Goal: Obtain resource: Obtain resource

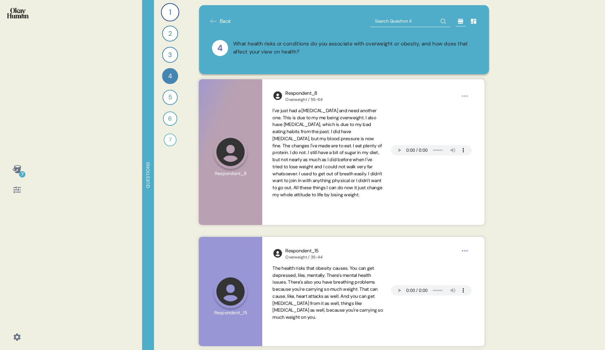
click at [20, 170] on icon at bounding box center [17, 169] width 8 height 8
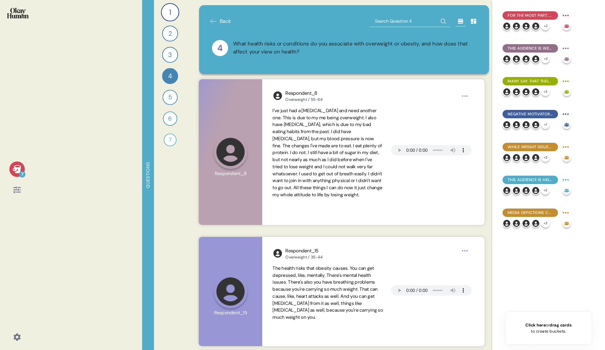
click at [24, 169] on div "7" at bounding box center [16, 168] width 15 height 15
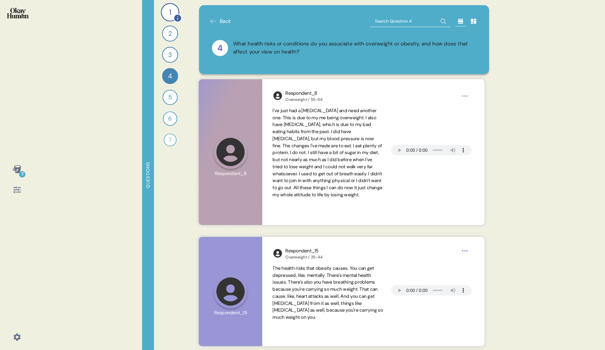
click at [172, 15] on div "1" at bounding box center [170, 12] width 18 height 18
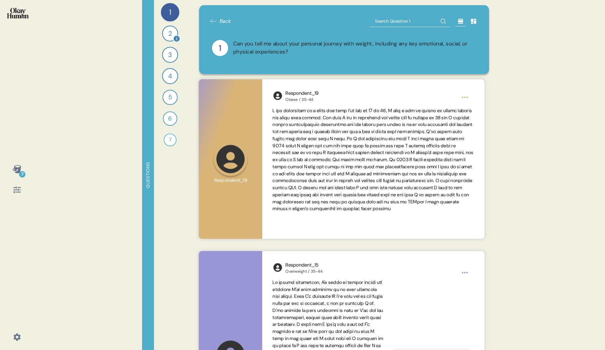
click at [172, 39] on div "2" at bounding box center [170, 33] width 16 height 16
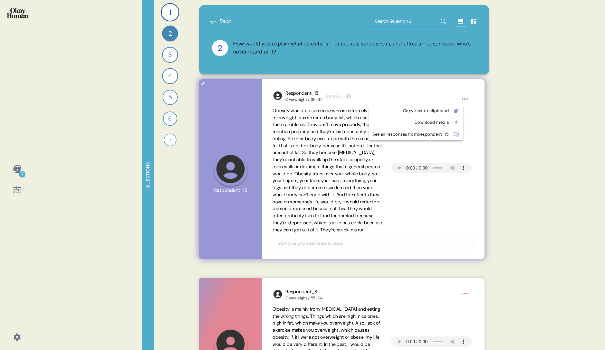
click at [470, 101] on html "7 Questions 1 Can you tell me about your personal journey with weight, includin…" at bounding box center [302, 175] width 605 height 350
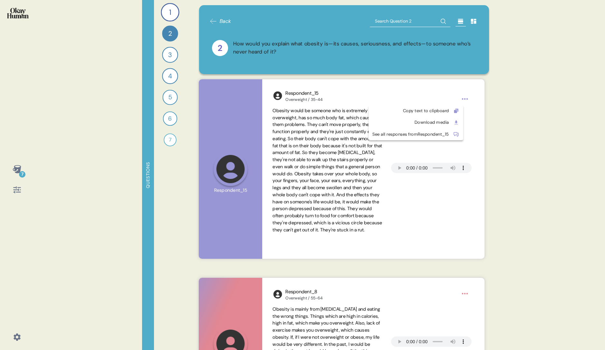
click at [539, 160] on html "7 Questions 1 Can you tell me about your personal journey with weight, includin…" at bounding box center [302, 175] width 605 height 350
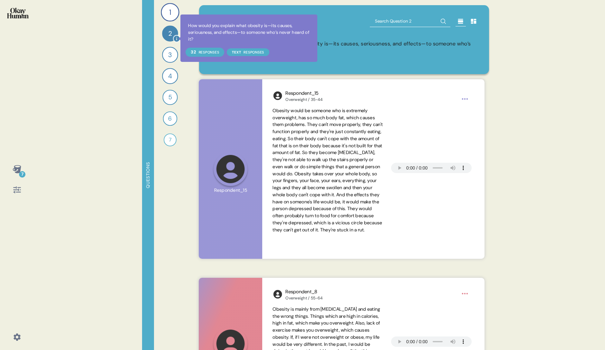
click at [176, 38] on icon at bounding box center [176, 38] width 7 height 7
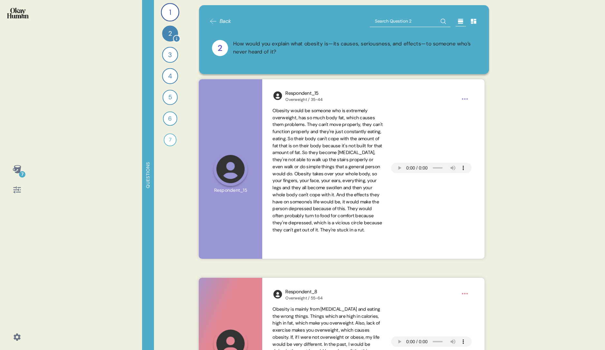
click at [163, 34] on div "2" at bounding box center [170, 33] width 16 height 16
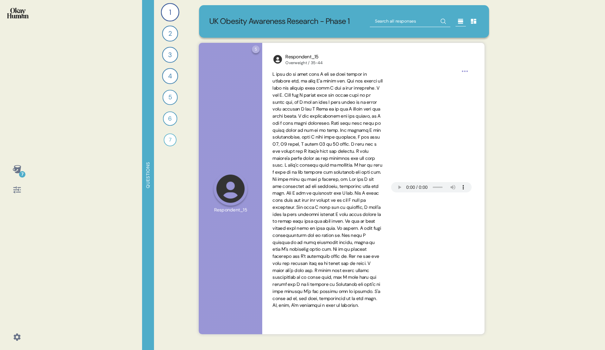
click at [471, 24] on icon at bounding box center [473, 21] width 5 height 5
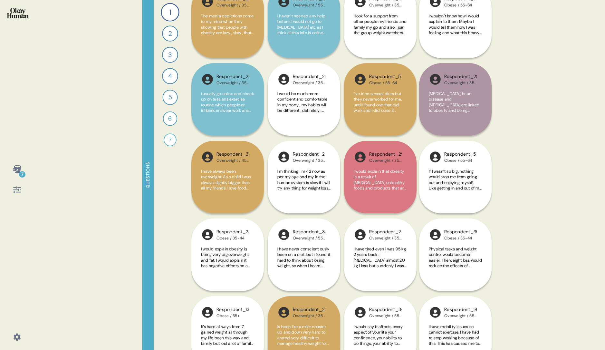
scroll to position [1436, 0]
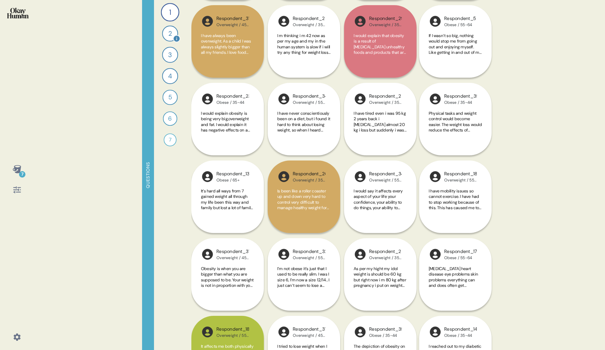
click at [169, 35] on div "2" at bounding box center [170, 33] width 16 height 16
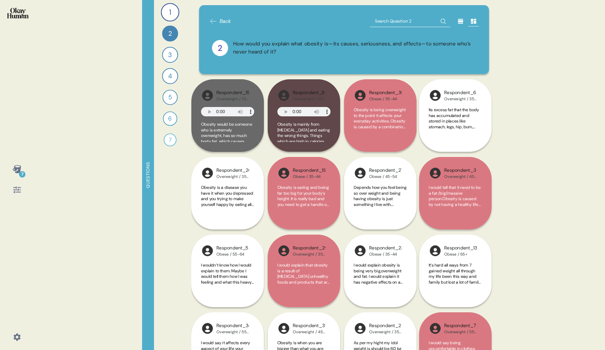
click at [458, 20] on icon at bounding box center [461, 21] width 6 height 6
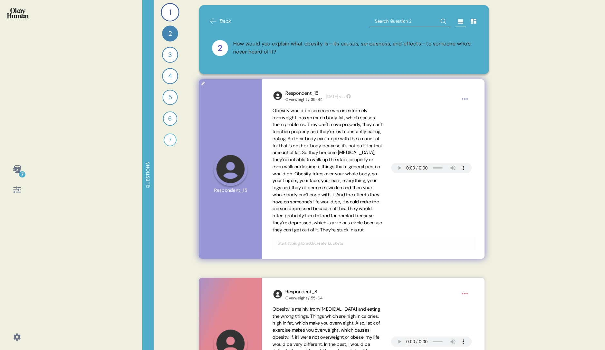
click at [461, 100] on html "7 Questions 1 Can you tell me about your personal journey with weight, includin…" at bounding box center [302, 175] width 605 height 350
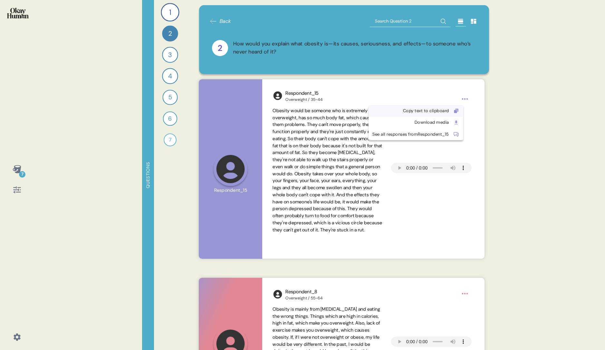
click at [463, 114] on div "Copy text to clipboard" at bounding box center [416, 111] width 95 height 12
click at [54, 309] on div "7 Questions 1 Can you tell me about your personal journey with weight, includin…" at bounding box center [302, 175] width 605 height 350
click at [17, 336] on icon at bounding box center [17, 337] width 9 height 9
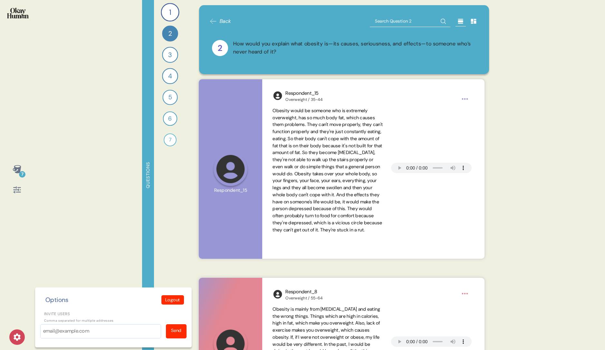
click at [17, 336] on icon at bounding box center [17, 337] width 9 height 9
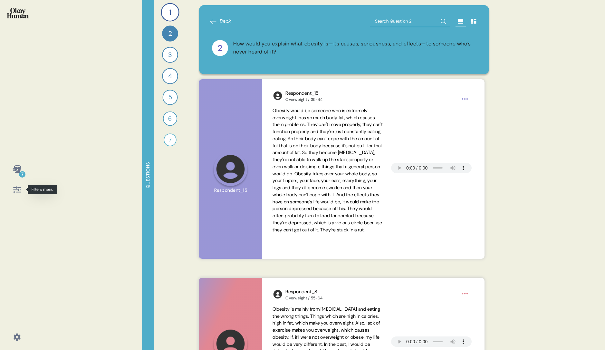
click at [16, 190] on icon at bounding box center [16, 189] width 7 height 7
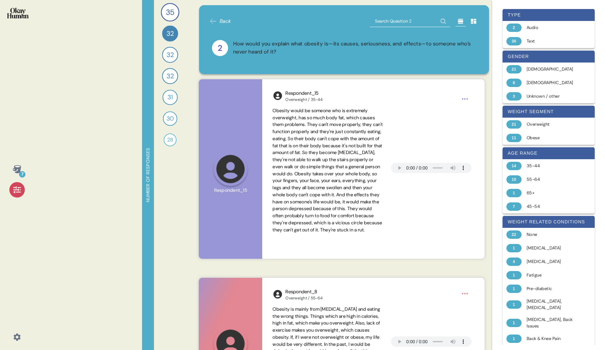
click at [16, 190] on icon at bounding box center [16, 189] width 7 height 7
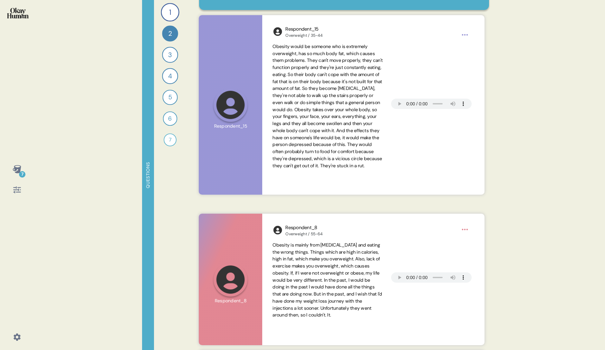
scroll to position [104, 0]
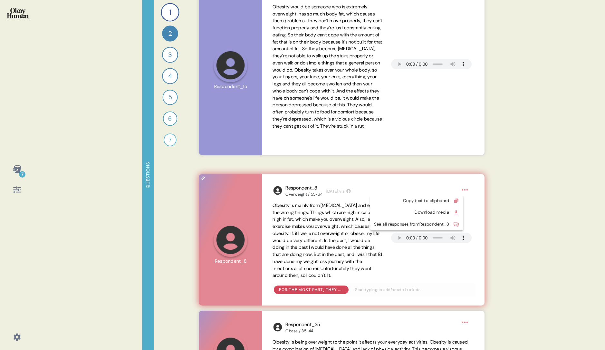
click at [466, 190] on html "7 Questions 1 Can you tell me about your personal journey with weight, includin…" at bounding box center [302, 175] width 605 height 350
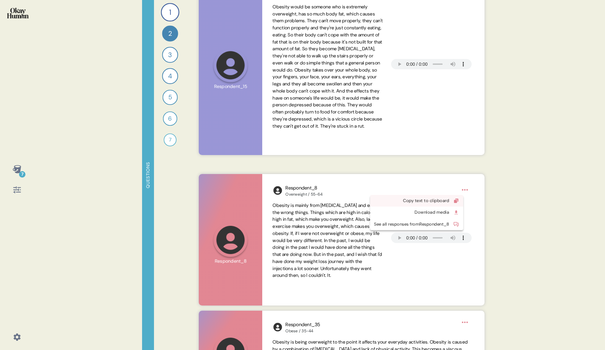
click at [460, 200] on div at bounding box center [456, 201] width 6 height 6
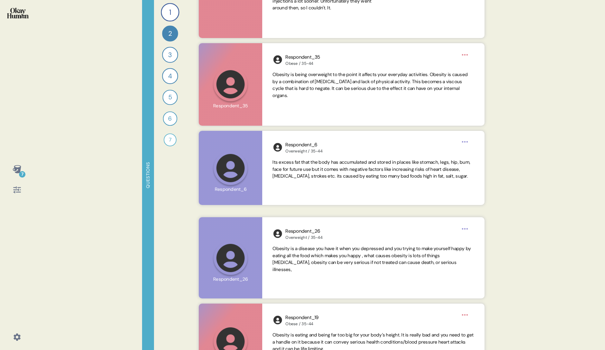
scroll to position [380, 0]
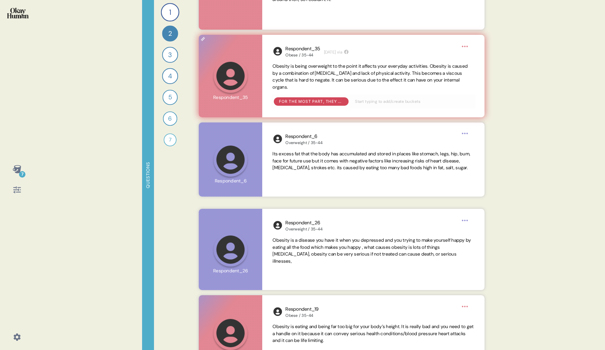
click at [465, 45] on html "7 Questions 1 Can you tell me about your personal journey with weight, includin…" at bounding box center [302, 175] width 605 height 350
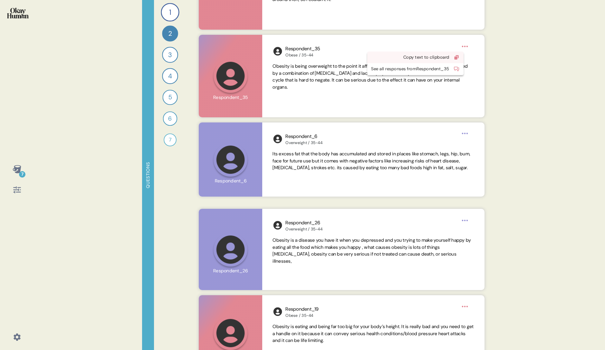
click at [434, 59] on div "Copy text to clipboard" at bounding box center [410, 57] width 78 height 6
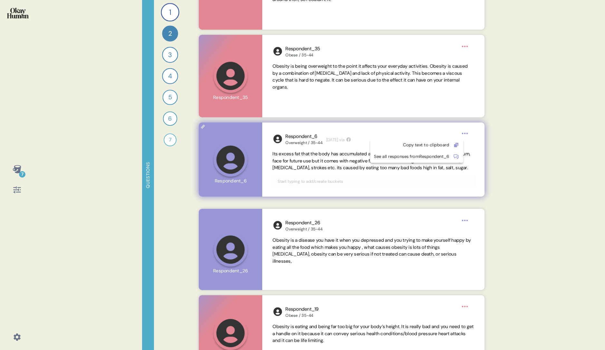
click at [465, 134] on html "7 Questions 1 Can you tell me about your personal journey with weight, includin…" at bounding box center [302, 175] width 605 height 350
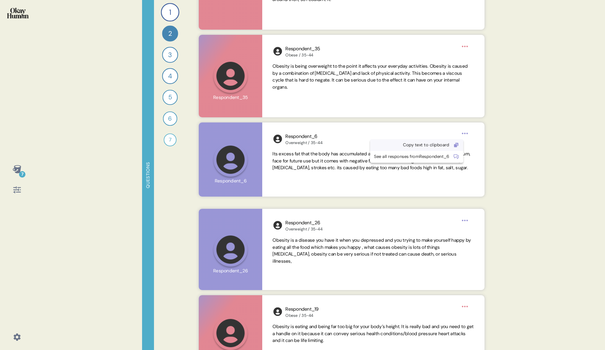
click at [436, 144] on div "Copy text to clipboard" at bounding box center [411, 145] width 75 height 6
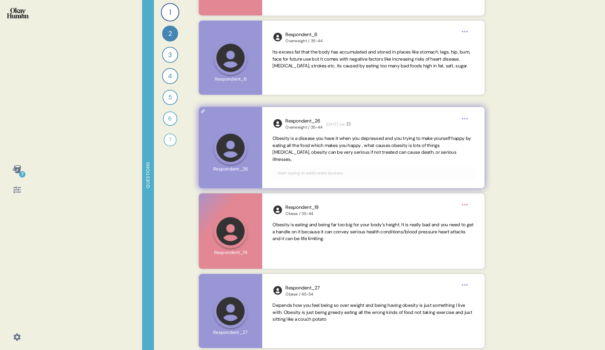
scroll to position [482, 0]
click at [466, 118] on html "7 Questions 1 Can you tell me about your personal journey with weight, includin…" at bounding box center [302, 175] width 605 height 350
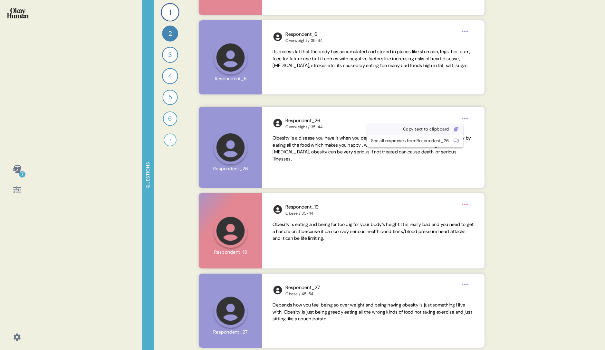
click at [438, 130] on div "Copy text to clipboard" at bounding box center [410, 129] width 78 height 6
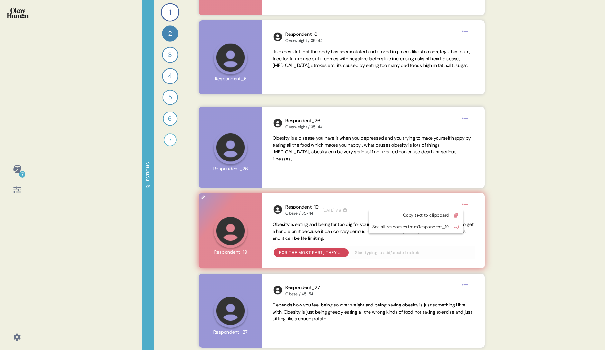
click at [465, 206] on html "7 Questions 1 Can you tell me about your personal journey with weight, includin…" at bounding box center [302, 175] width 605 height 350
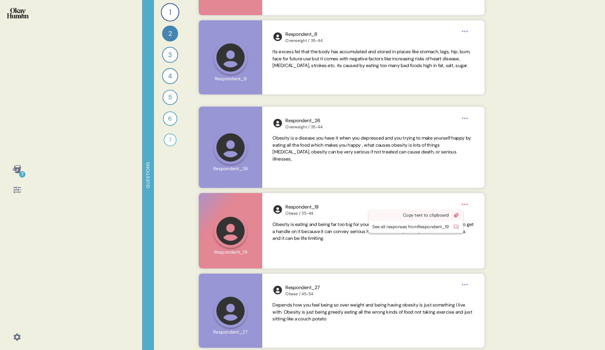
click at [445, 214] on div "Copy text to clipboard" at bounding box center [411, 215] width 77 height 6
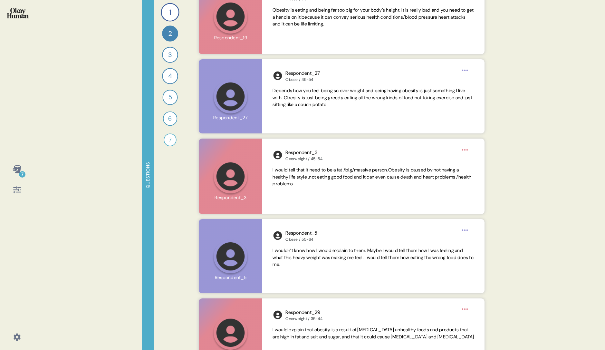
scroll to position [729, 0]
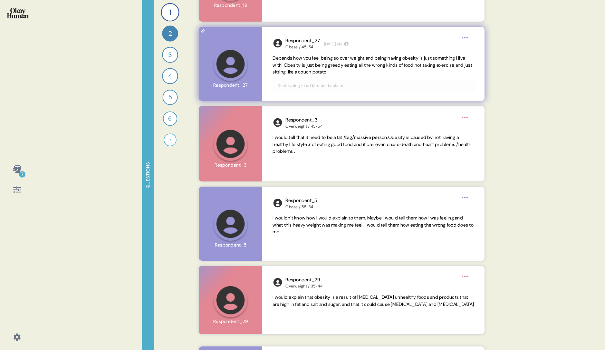
click at [466, 39] on html "7 Questions 1 Can you tell me about your personal journey with weight, includin…" at bounding box center [302, 175] width 605 height 350
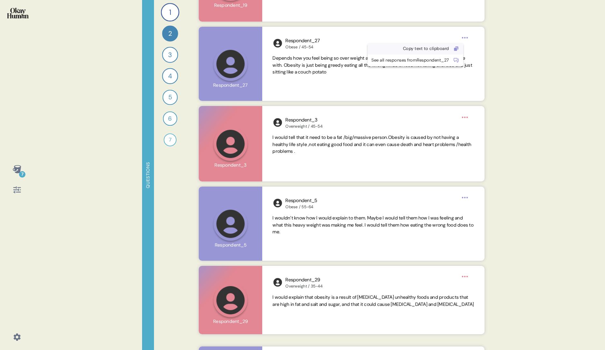
click at [441, 47] on div "Copy text to clipboard" at bounding box center [411, 48] width 78 height 6
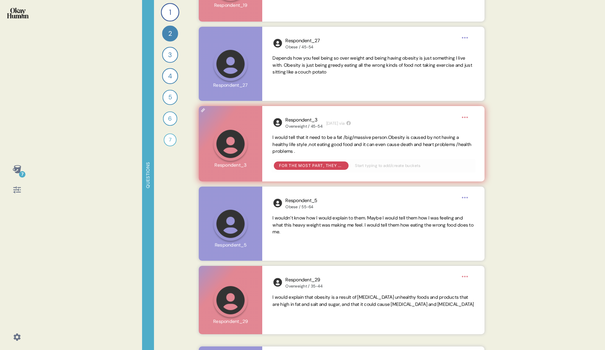
click at [466, 117] on html "7 Questions 1 Can you tell me about your personal journey with weight, includin…" at bounding box center [302, 175] width 605 height 350
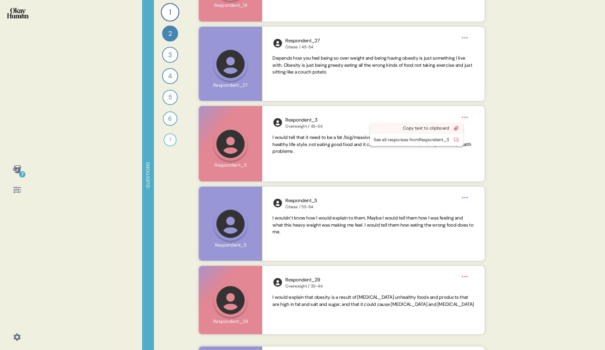
click at [434, 131] on div "Copy text to clipboard" at bounding box center [411, 128] width 75 height 6
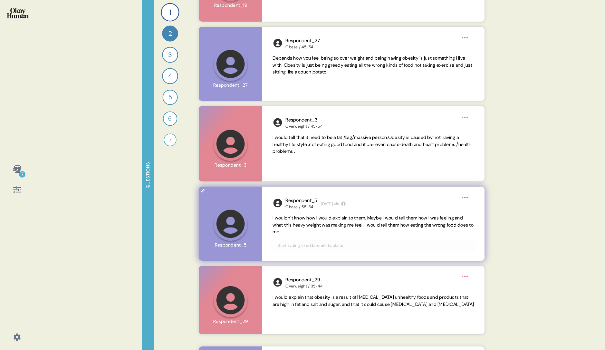
click at [464, 198] on html "7 Questions 1 Can you tell me about your personal journey with weight, includin…" at bounding box center [302, 175] width 605 height 350
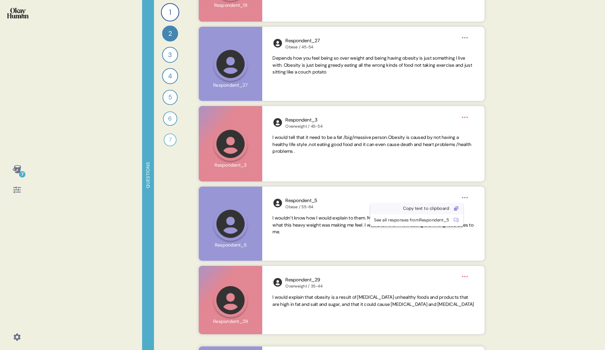
click at [442, 211] on div "Copy text to clipboard" at bounding box center [411, 208] width 75 height 6
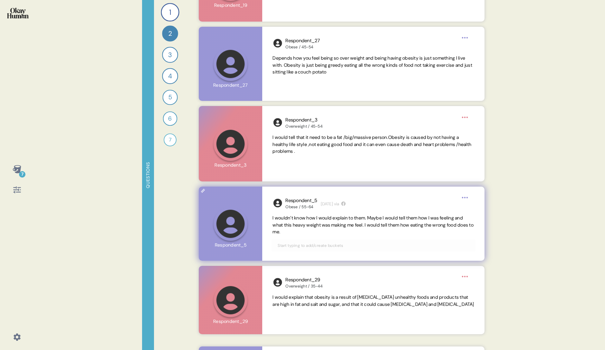
click at [469, 195] on html "7 Questions 1 Can you tell me about your personal journey with weight, includin…" at bounding box center [302, 175] width 605 height 350
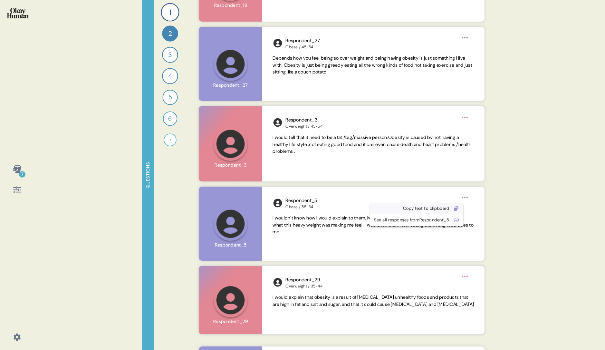
click at [433, 206] on div "Copy text to clipboard" at bounding box center [411, 208] width 75 height 6
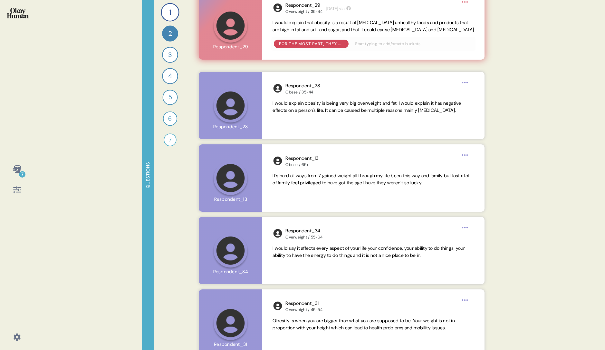
scroll to position [1002, 0]
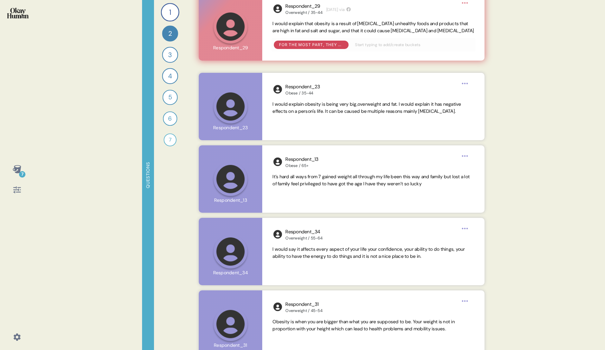
click at [462, 4] on html "7 Questions 1 Can you tell me about your personal journey with weight, includin…" at bounding box center [302, 175] width 605 height 350
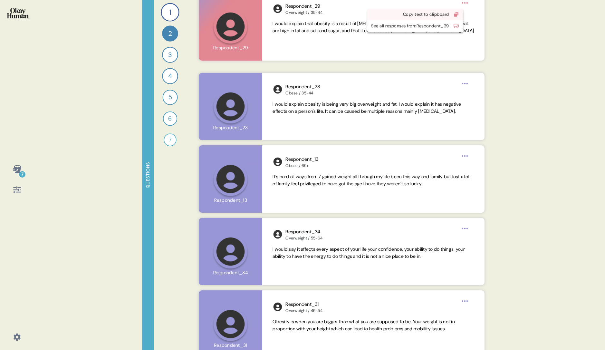
click at [445, 11] on div "Copy text to clipboard" at bounding box center [410, 14] width 78 height 6
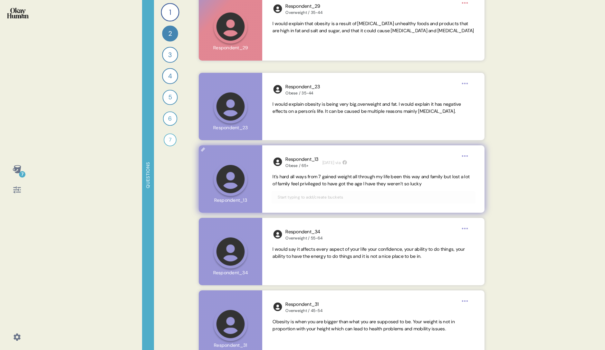
click at [465, 157] on html "7 Questions 1 Can you tell me about your personal journey with weight, includin…" at bounding box center [302, 175] width 605 height 350
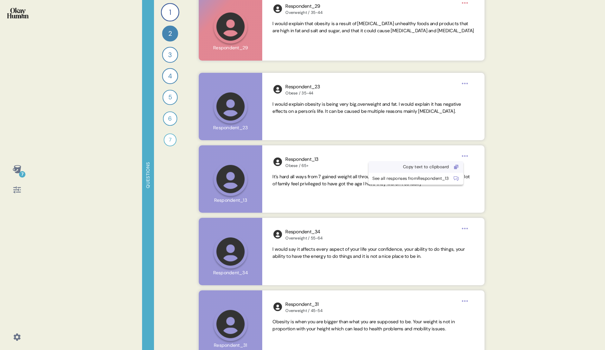
click at [444, 168] on div "Copy text to clipboard" at bounding box center [411, 167] width 77 height 6
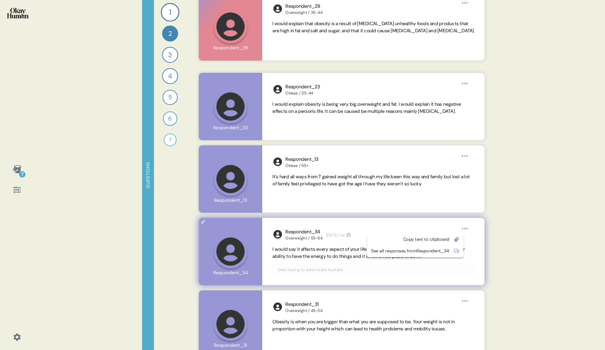
click at [468, 227] on html "7 Questions 1 Can you tell me about your personal journey with weight, includin…" at bounding box center [302, 175] width 605 height 350
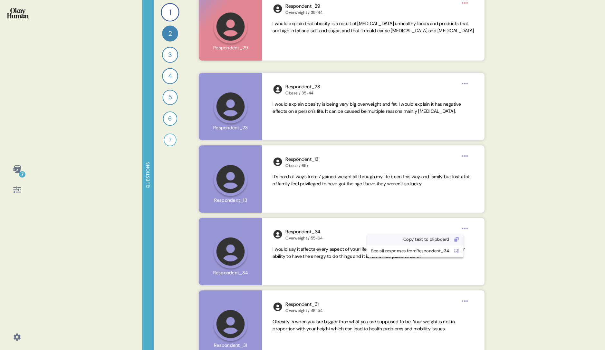
click at [420, 239] on div "Copy text to clipboard" at bounding box center [410, 239] width 78 height 6
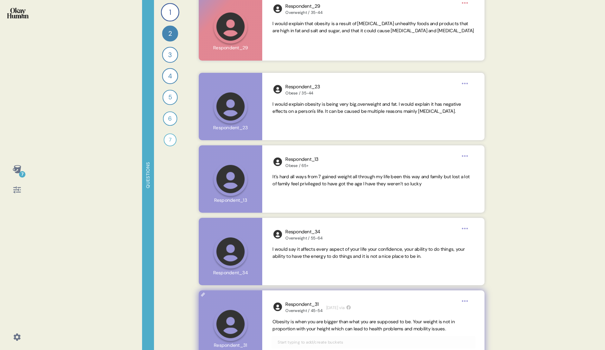
click at [468, 299] on html "7 Questions 1 Can you tell me about your personal journey with weight, includin…" at bounding box center [302, 175] width 605 height 350
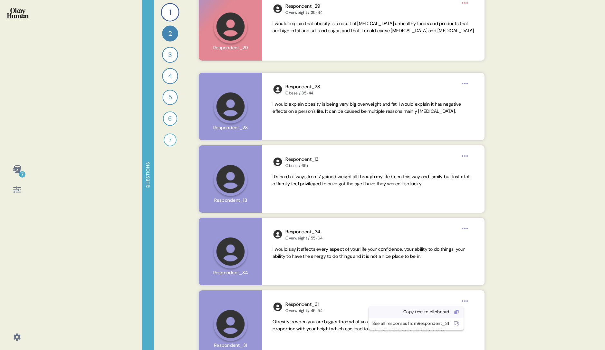
click at [432, 311] on div "Copy text to clipboard" at bounding box center [411, 312] width 77 height 6
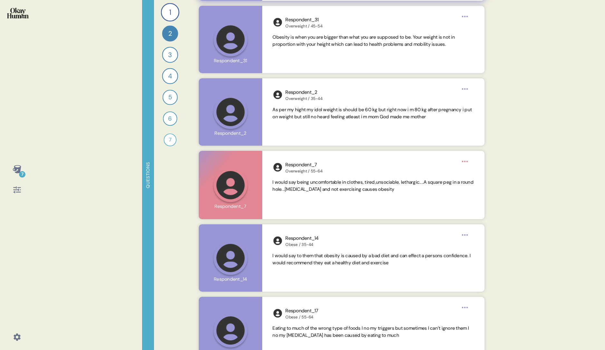
scroll to position [1287, 0]
click at [464, 17] on html "7 Questions 1 Can you tell me about your personal journey with weight, includin…" at bounding box center [302, 175] width 605 height 350
click at [427, 26] on div "Copy text to clipboard" at bounding box center [411, 27] width 77 height 6
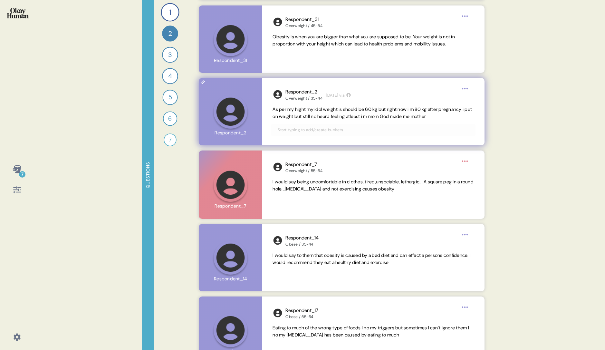
click at [465, 87] on html "7 Questions 1 Can you tell me about your personal journey with weight, includin…" at bounding box center [302, 175] width 605 height 350
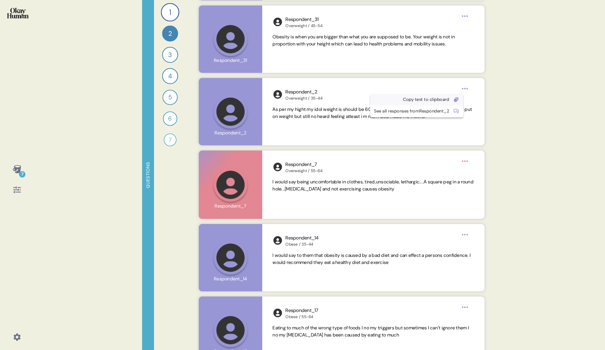
click at [434, 98] on div "Copy text to clipboard" at bounding box center [411, 99] width 75 height 6
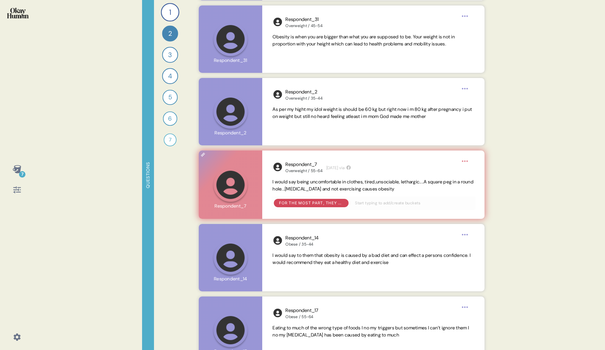
click at [466, 160] on html "7 Questions 1 Can you tell me about your personal journey with weight, includin…" at bounding box center [302, 175] width 605 height 350
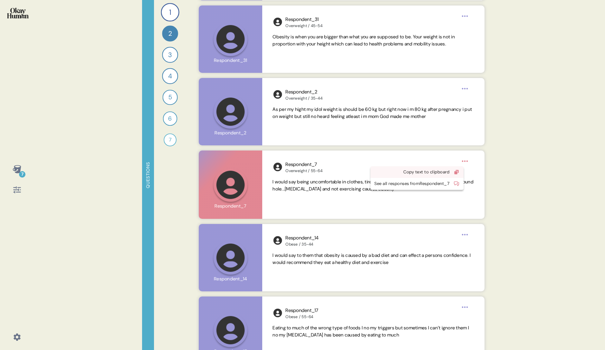
click at [442, 173] on div "Copy text to clipboard" at bounding box center [411, 172] width 75 height 6
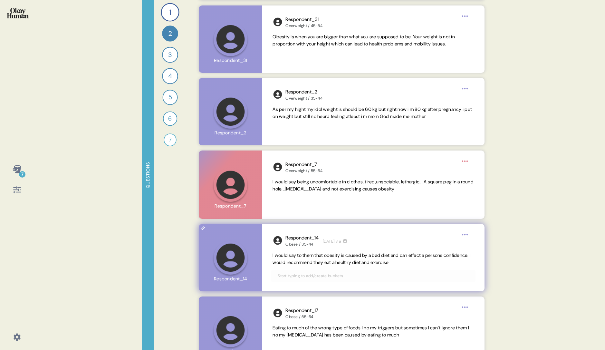
click at [464, 234] on html "7 Questions 1 Can you tell me about your personal journey with weight, includin…" at bounding box center [302, 175] width 605 height 350
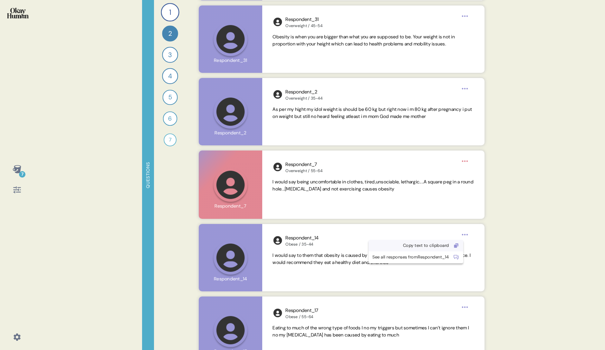
click at [445, 245] on div "Copy text to clipboard" at bounding box center [411, 245] width 77 height 6
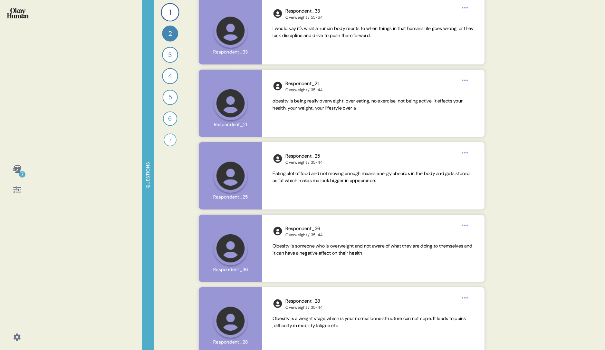
scroll to position [1659, 0]
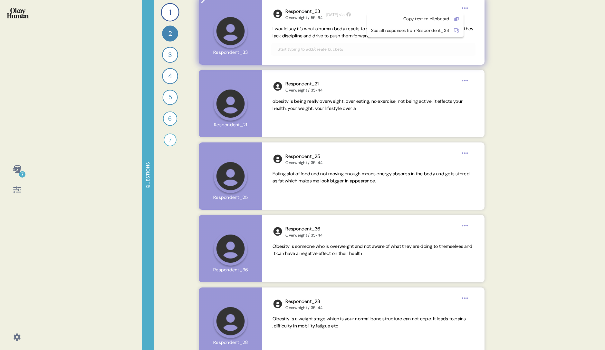
click at [464, 6] on html "7 Questions 1 Can you tell me about your personal journey with weight, includin…" at bounding box center [302, 175] width 605 height 350
click at [424, 19] on div "Copy text to clipboard" at bounding box center [410, 19] width 78 height 6
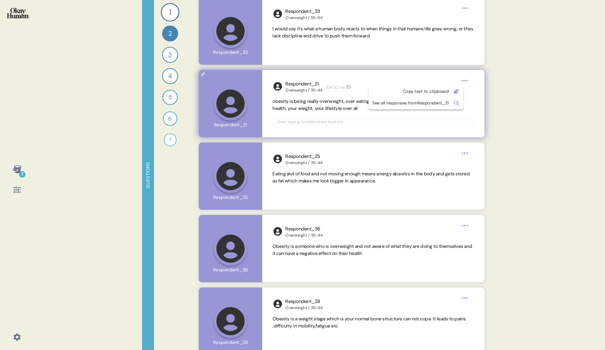
click at [466, 82] on html "7 Questions 1 Can you tell me about your personal journey with weight, includin…" at bounding box center [302, 175] width 605 height 350
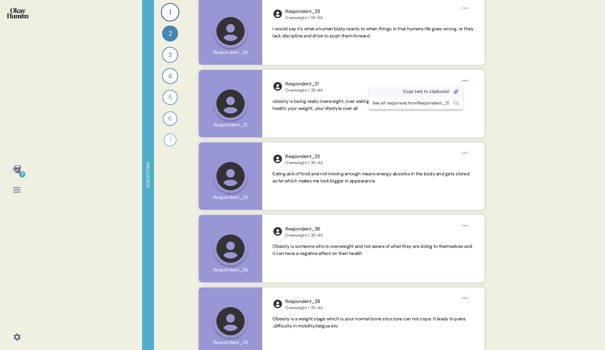
click at [432, 91] on div "Copy text to clipboard" at bounding box center [411, 91] width 77 height 6
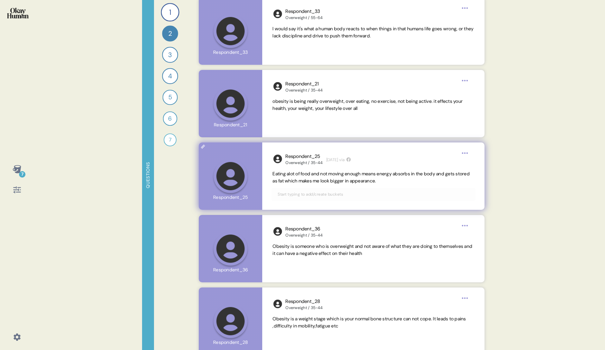
click at [463, 152] on html "7 Questions 1 Can you tell me about your personal journey with weight, includin…" at bounding box center [302, 175] width 605 height 350
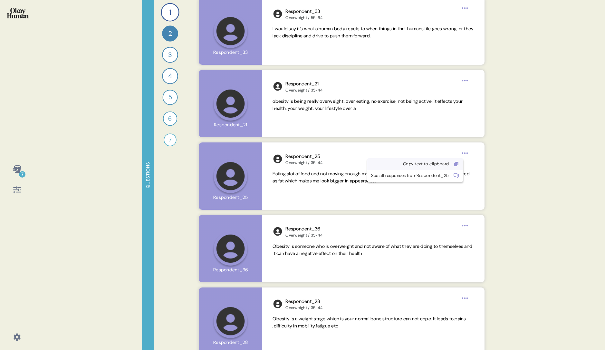
click at [442, 164] on div "Copy text to clipboard" at bounding box center [410, 164] width 78 height 6
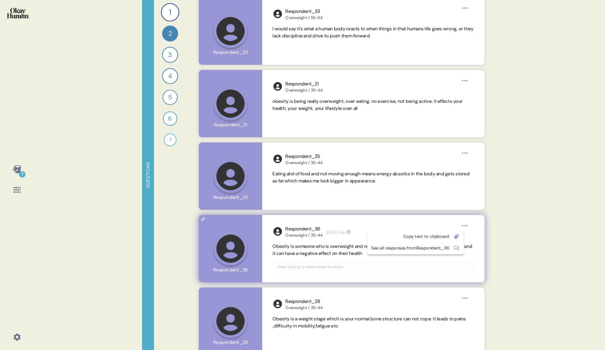
click at [465, 227] on html "7 Questions 1 Can you tell me about your personal journey with weight, includin…" at bounding box center [302, 175] width 605 height 350
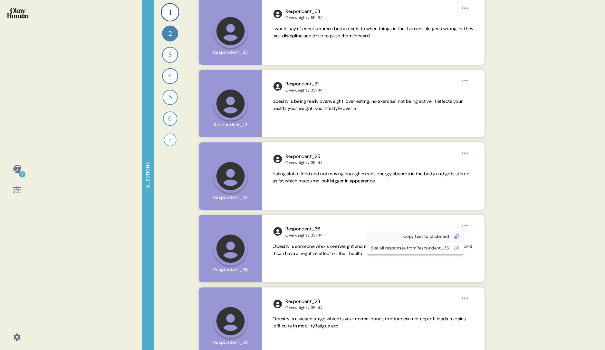
click at [430, 235] on div "Copy text to clipboard" at bounding box center [410, 236] width 78 height 6
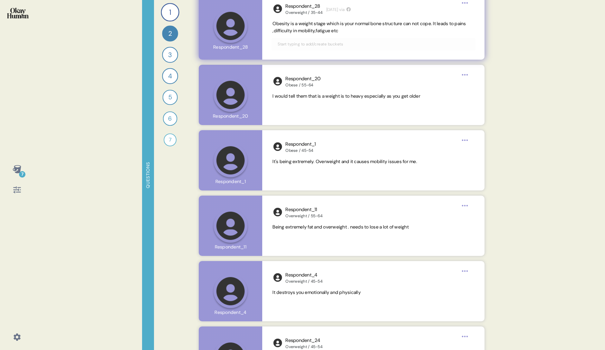
scroll to position [1953, 0]
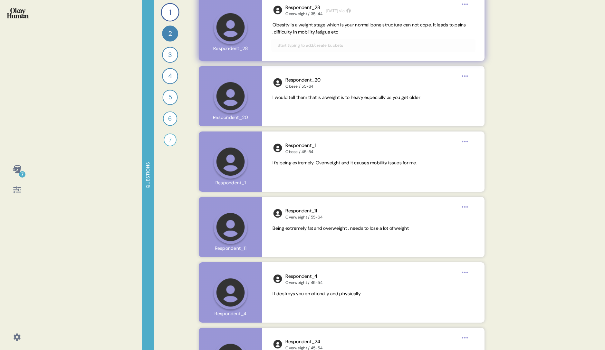
click at [467, 5] on html "7 Questions 1 Can you tell me about your personal journey with weight, includin…" at bounding box center [302, 175] width 605 height 350
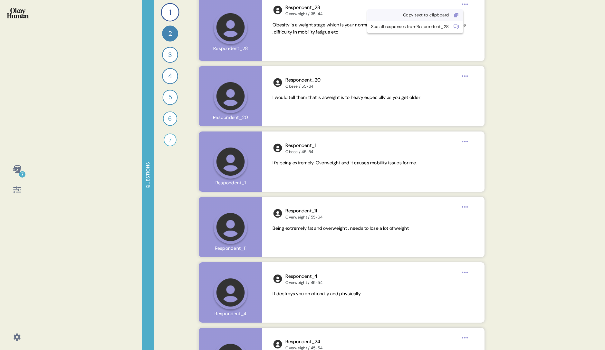
click at [438, 13] on div "Copy text to clipboard" at bounding box center [410, 15] width 78 height 6
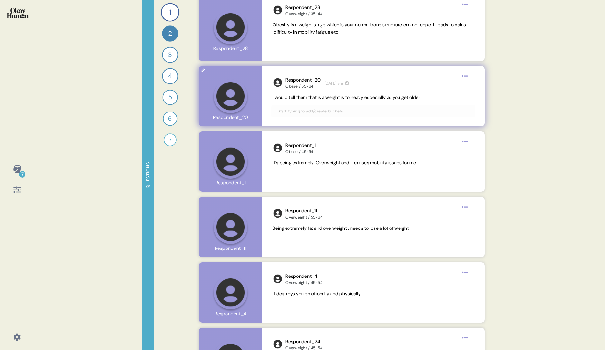
click at [465, 74] on html "7 Questions 1 Can you tell me about your personal journey with weight, includin…" at bounding box center [302, 175] width 605 height 350
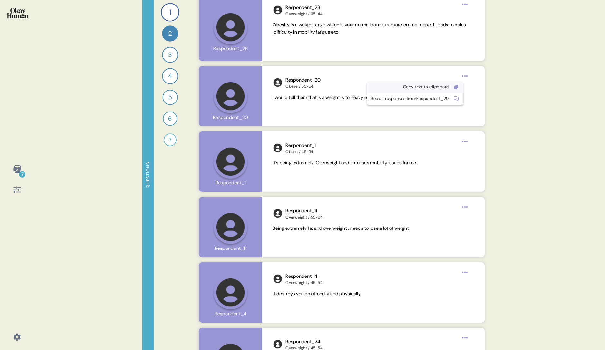
click at [442, 84] on div "Copy text to clipboard" at bounding box center [410, 87] width 78 height 6
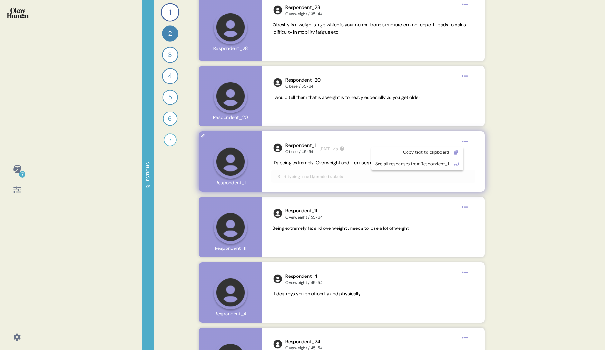
click at [466, 140] on html "7 Questions 1 Can you tell me about your personal journey with weight, includin…" at bounding box center [302, 175] width 605 height 350
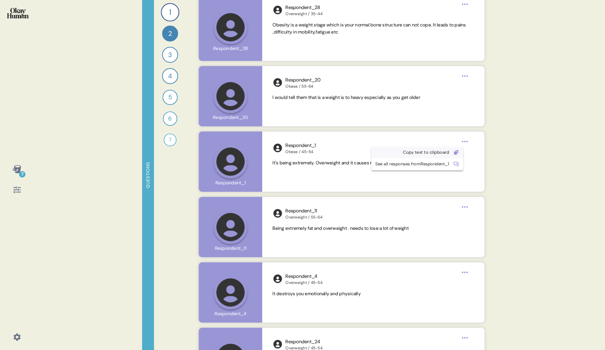
click at [445, 151] on div "Copy text to clipboard" at bounding box center [412, 152] width 74 height 6
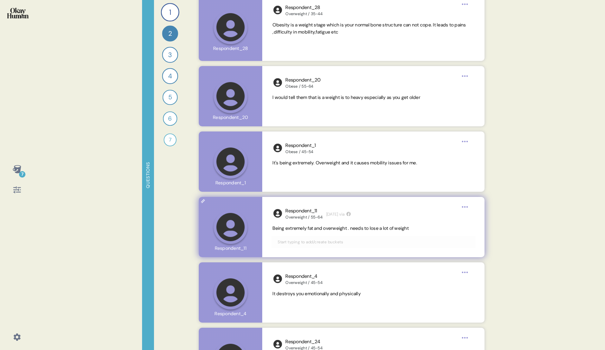
click at [466, 203] on html "7 Questions 1 Can you tell me about your personal journey with weight, includin…" at bounding box center [302, 175] width 605 height 350
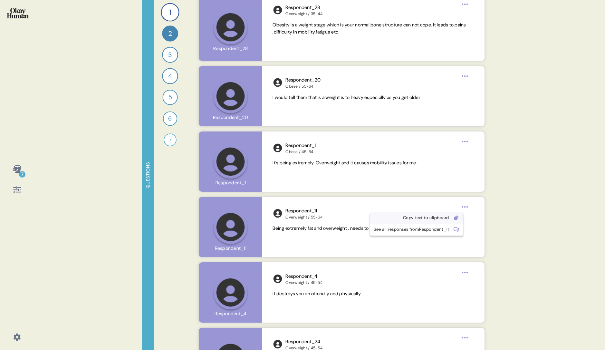
click at [435, 216] on div "Copy text to clipboard" at bounding box center [411, 218] width 75 height 6
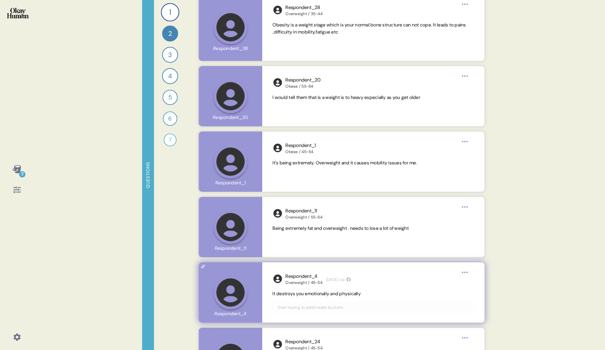
click at [464, 273] on html "7 Questions 1 Can you tell me about your personal journey with weight, includin…" at bounding box center [302, 175] width 605 height 350
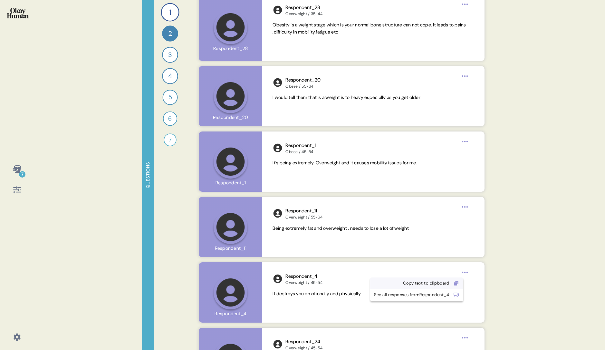
click at [424, 282] on div "Copy text to clipboard" at bounding box center [411, 283] width 75 height 6
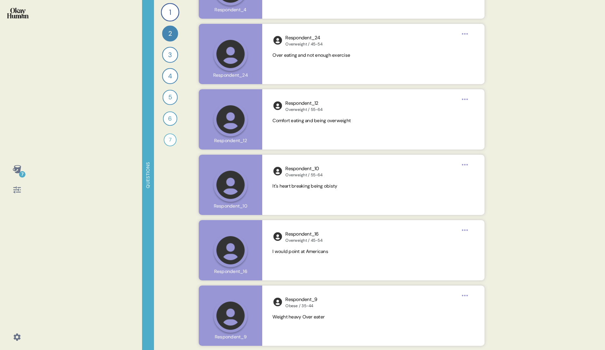
scroll to position [2258, 0]
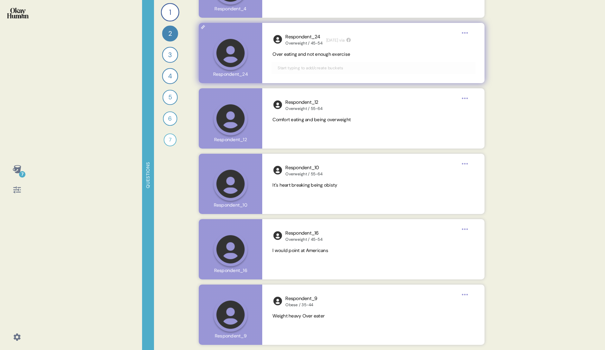
click at [466, 33] on html "7 Questions 1 Can you tell me about your personal journey with weight, includin…" at bounding box center [302, 175] width 605 height 350
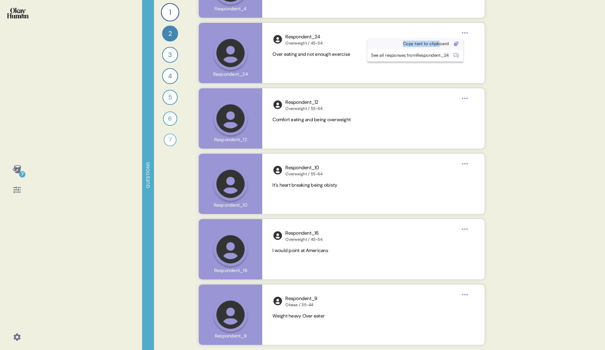
click at [446, 41] on div "Copy text to clipboard" at bounding box center [410, 44] width 78 height 6
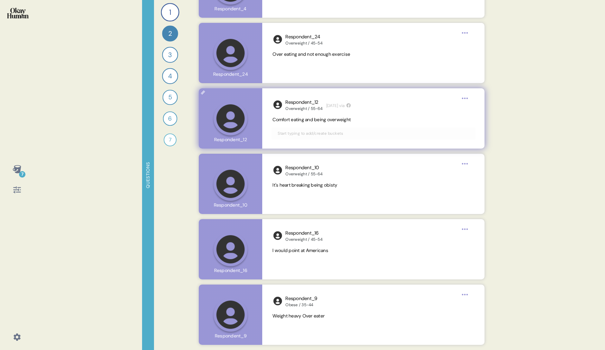
click at [468, 102] on html "7 Questions 1 Can you tell me about your personal journey with weight, includin…" at bounding box center [302, 175] width 605 height 350
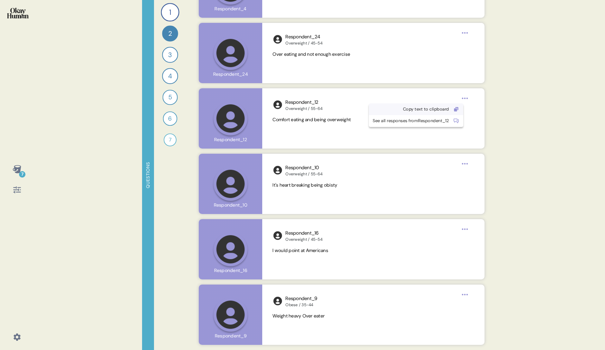
click at [445, 107] on div "Copy text to clipboard" at bounding box center [411, 109] width 76 height 6
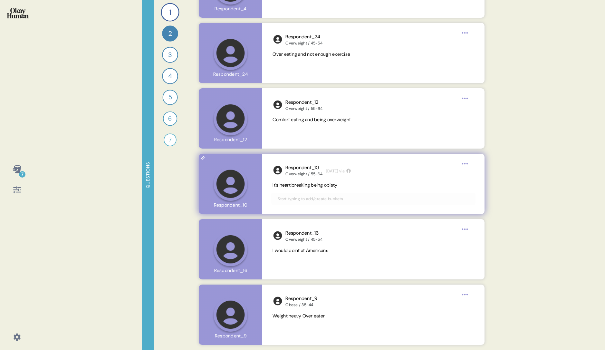
click at [466, 164] on html "7 Questions 1 Can you tell me about your personal journey with weight, includin…" at bounding box center [302, 175] width 605 height 350
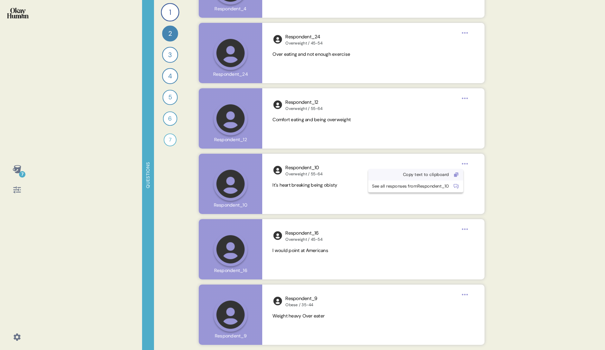
click at [421, 171] on div "Copy text to clipboard" at bounding box center [410, 174] width 77 height 6
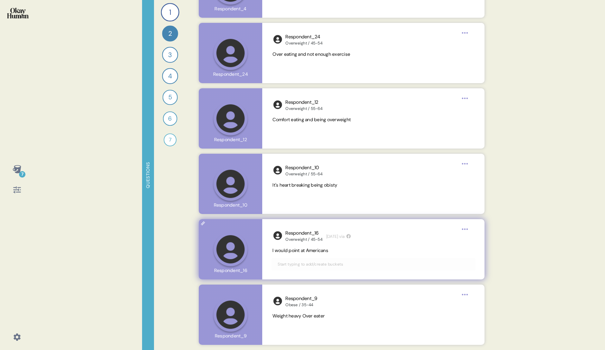
click at [463, 229] on html "7 Questions 1 Can you tell me about your personal journey with weight, includin…" at bounding box center [302, 175] width 605 height 350
click at [435, 239] on div "Copy text to clipboard" at bounding box center [411, 240] width 77 height 6
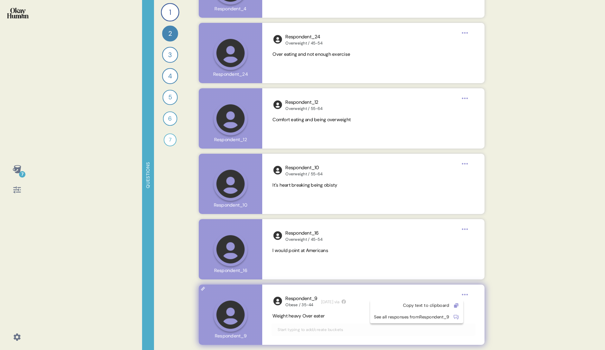
click at [466, 294] on html "7 Questions 1 Can you tell me about your personal journey with weight, includin…" at bounding box center [302, 175] width 605 height 350
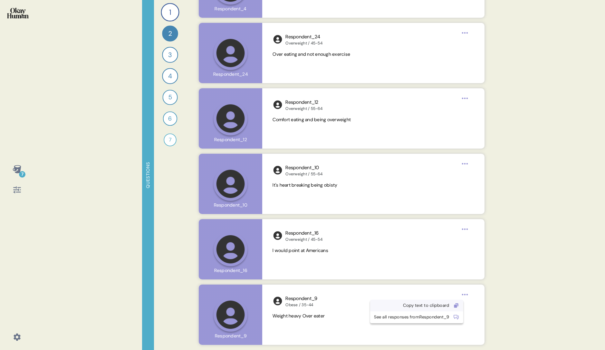
click at [433, 305] on div "Copy text to clipboard" at bounding box center [411, 305] width 75 height 6
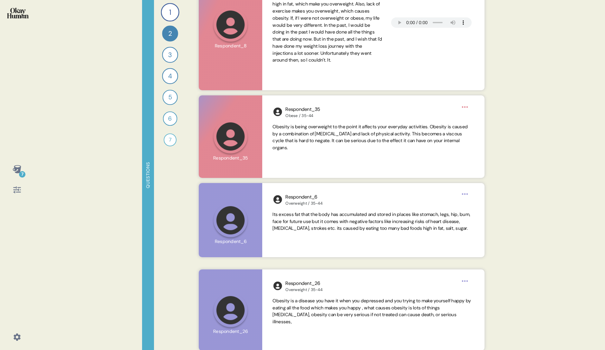
scroll to position [0, 0]
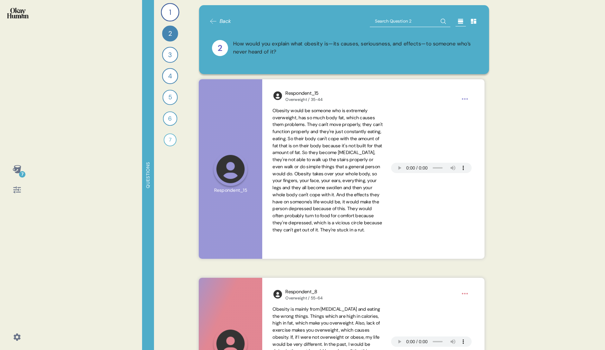
click at [301, 50] on div "How would you explain what obesity is—its causes, seriousness, and effects—to s…" at bounding box center [354, 48] width 243 height 16
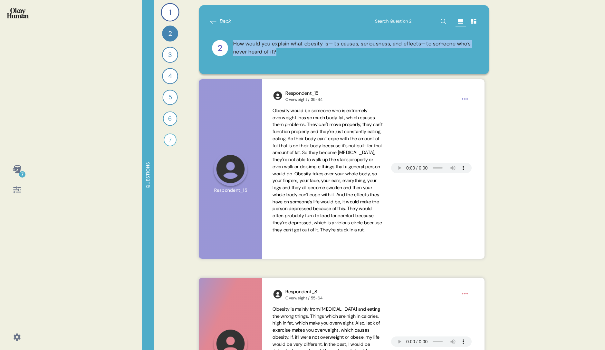
drag, startPoint x: 296, startPoint y: 50, endPoint x: 233, endPoint y: 44, distance: 62.8
click at [233, 44] on div "How would you explain what obesity is—its causes, seriousness, and effects—to s…" at bounding box center [354, 48] width 243 height 16
copy div "How would you explain what obesity is—its causes, seriousness, and effects—to s…"
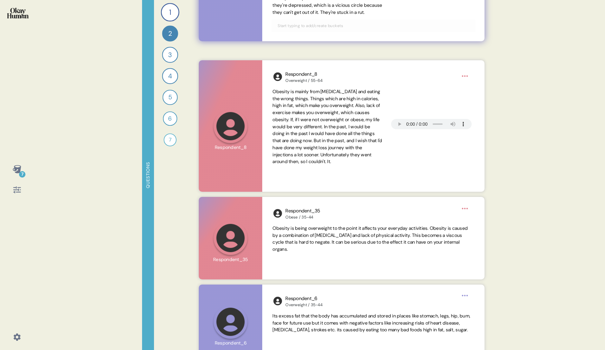
scroll to position [218, 0]
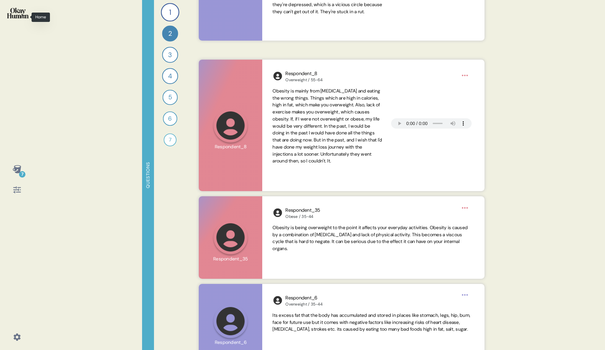
click at [14, 9] on img at bounding box center [18, 13] width 22 height 11
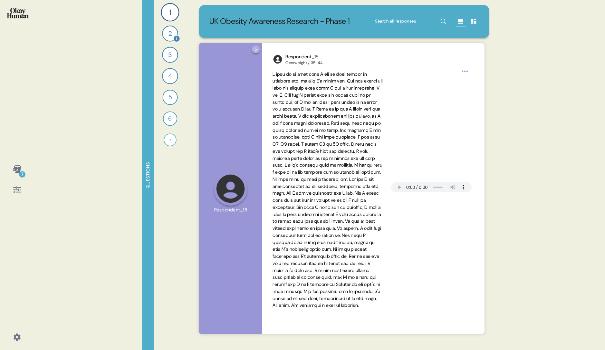
click at [169, 33] on div "2" at bounding box center [170, 33] width 16 height 16
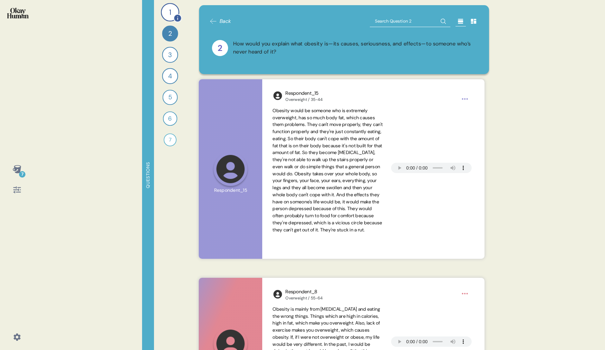
click at [166, 16] on div "1" at bounding box center [170, 12] width 18 height 18
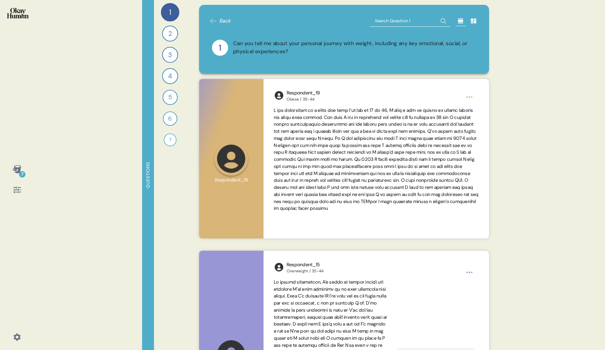
scroll to position [0, 0]
click at [13, 190] on icon at bounding box center [16, 189] width 7 height 7
